Goal: Transaction & Acquisition: Purchase product/service

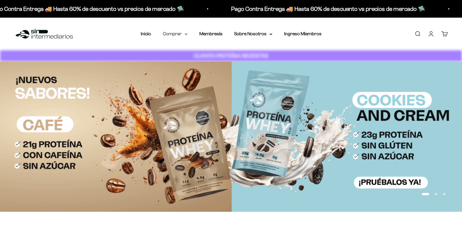
click at [184, 34] on summary "Comprar" at bounding box center [175, 34] width 25 height 8
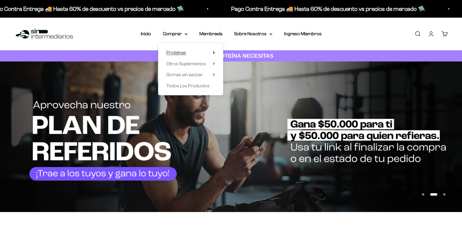
click at [184, 51] on span "Proteínas" at bounding box center [176, 52] width 20 height 5
click at [238, 69] on span "Whey" at bounding box center [238, 71] width 12 height 5
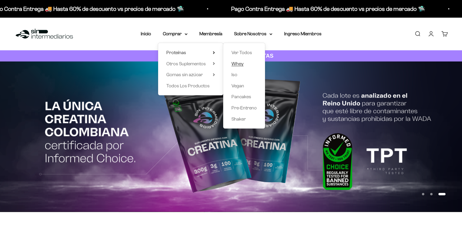
click at [239, 65] on span "Whey" at bounding box center [238, 63] width 12 height 5
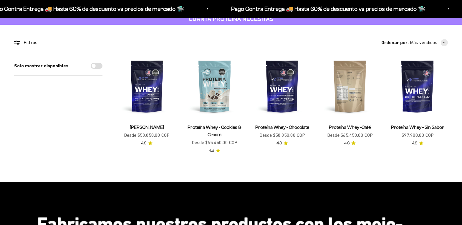
scroll to position [29, 0]
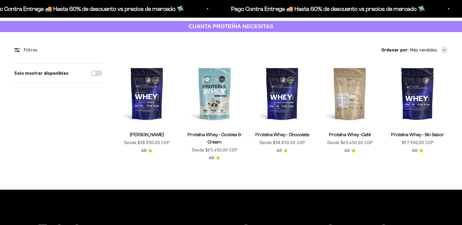
click at [342, 98] on img at bounding box center [350, 93] width 61 height 61
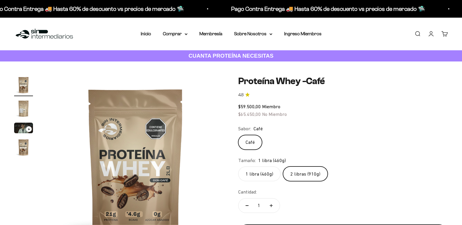
scroll to position [88, 0]
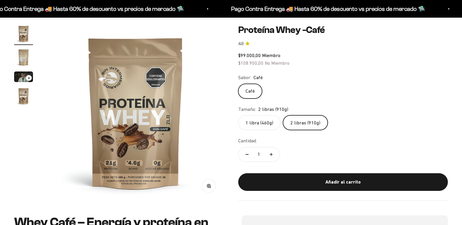
scroll to position [59, 0]
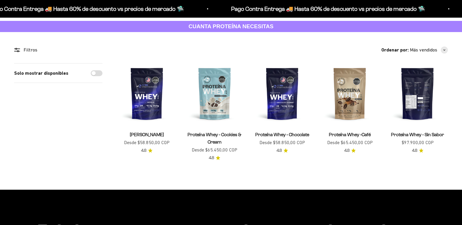
scroll to position [29, 0]
click at [417, 105] on img at bounding box center [417, 93] width 61 height 61
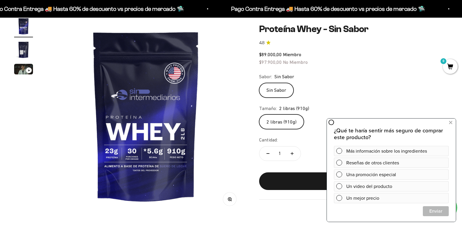
click at [240, 144] on img at bounding box center [146, 116] width 198 height 198
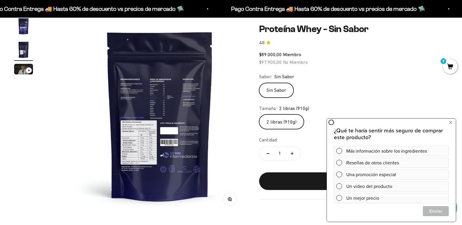
scroll to position [0, 205]
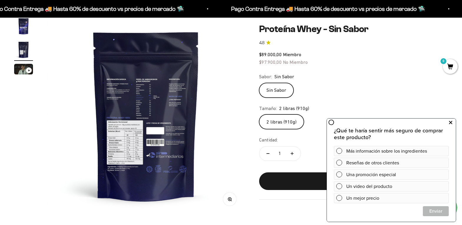
click at [450, 121] on icon at bounding box center [450, 123] width 3 height 8
